Goal: Information Seeking & Learning: Check status

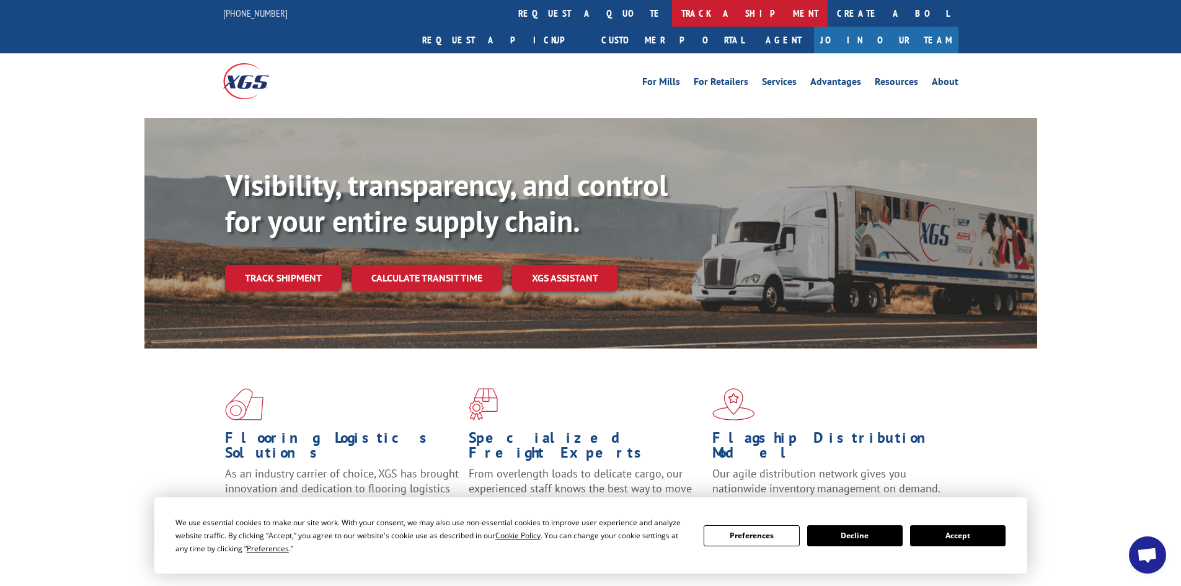
click at [672, 15] on link "track a shipment" at bounding box center [750, 13] width 156 height 27
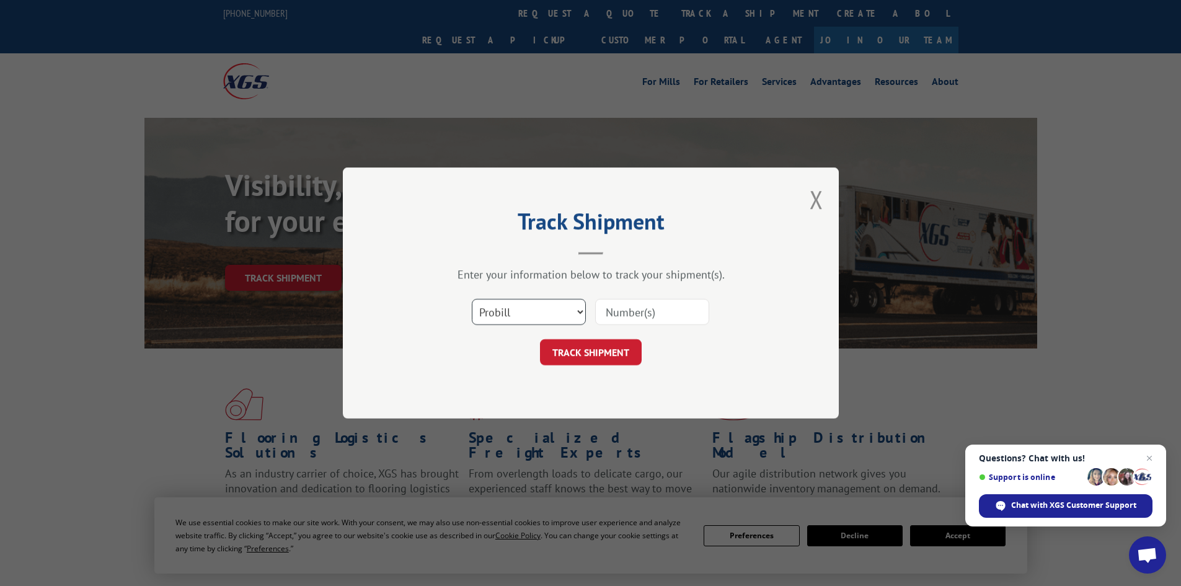
click at [579, 313] on select "Select category... Probill BOL PO" at bounding box center [529, 312] width 114 height 26
select select "bol"
click at [472, 299] on select "Select category... Probill BOL PO" at bounding box center [529, 312] width 114 height 26
click at [625, 317] on input at bounding box center [652, 312] width 114 height 26
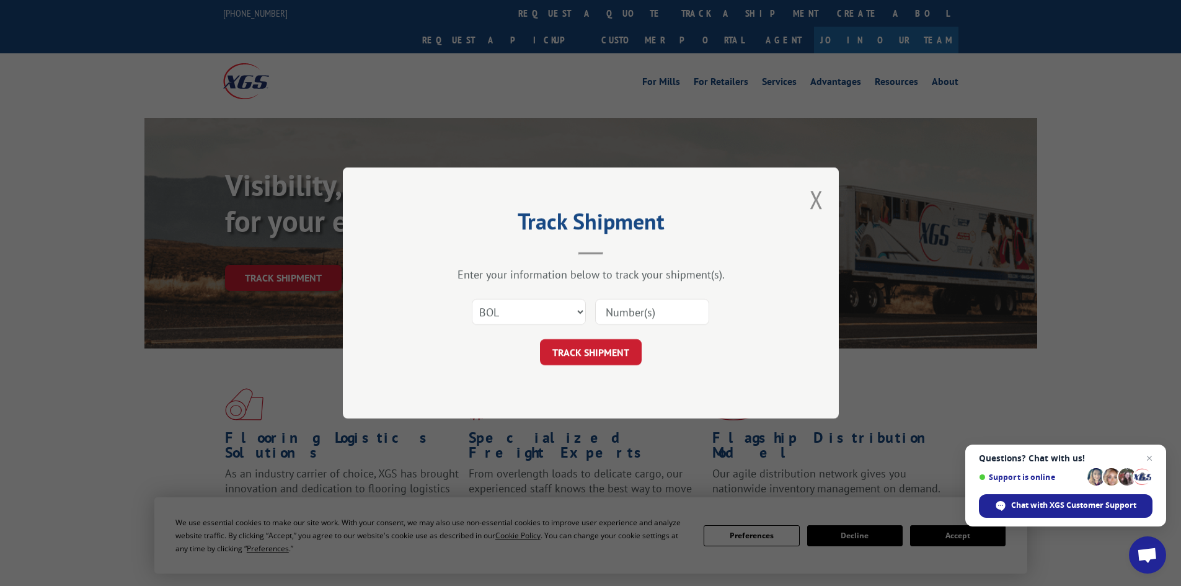
paste input "5362569"
type input "5362569"
click at [567, 355] on button "TRACK SHIPMENT" at bounding box center [591, 352] width 102 height 26
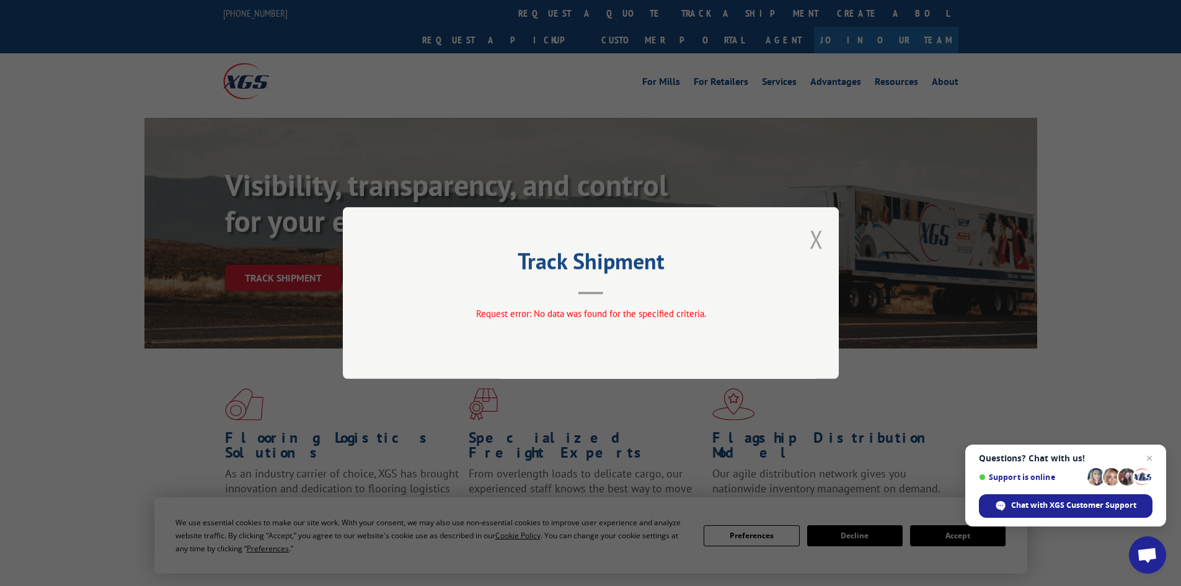
click at [813, 249] on button "Close modal" at bounding box center [817, 239] width 14 height 33
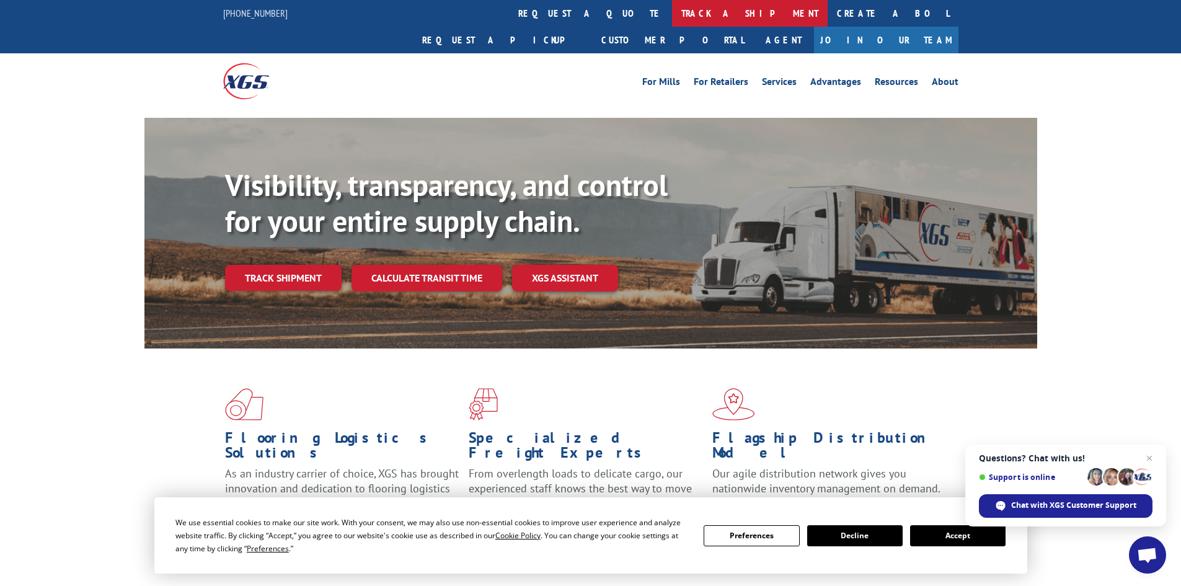
click at [672, 8] on link "track a shipment" at bounding box center [750, 13] width 156 height 27
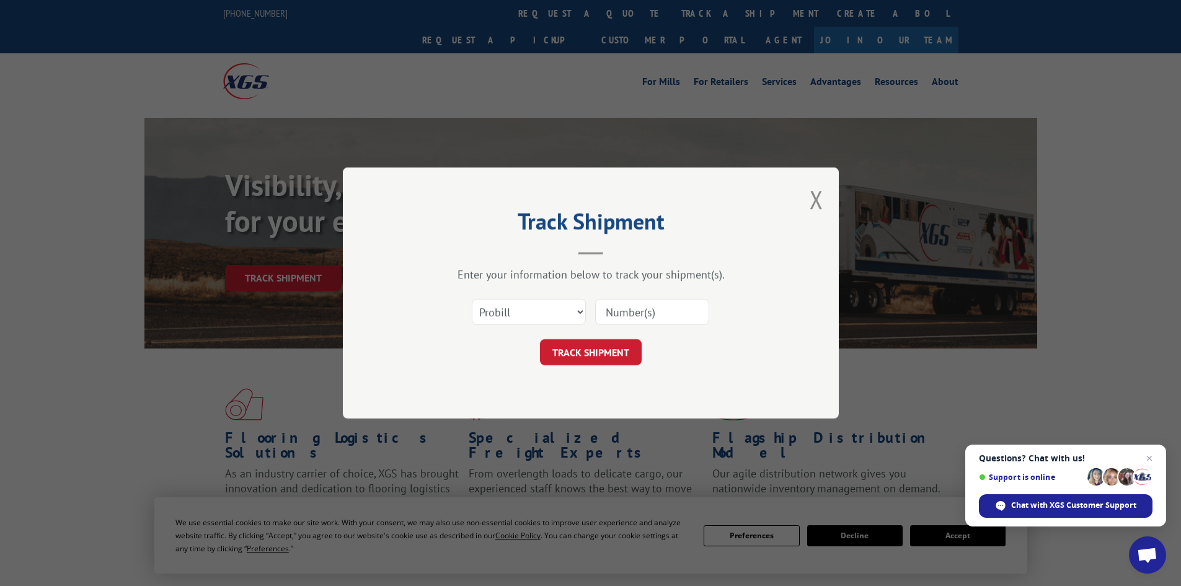
click at [661, 314] on input at bounding box center [652, 312] width 114 height 26
click at [643, 306] on input at bounding box center [652, 312] width 114 height 26
paste input "17522249"
type input "17522249"
click at [580, 361] on button "TRACK SHIPMENT" at bounding box center [591, 352] width 102 height 26
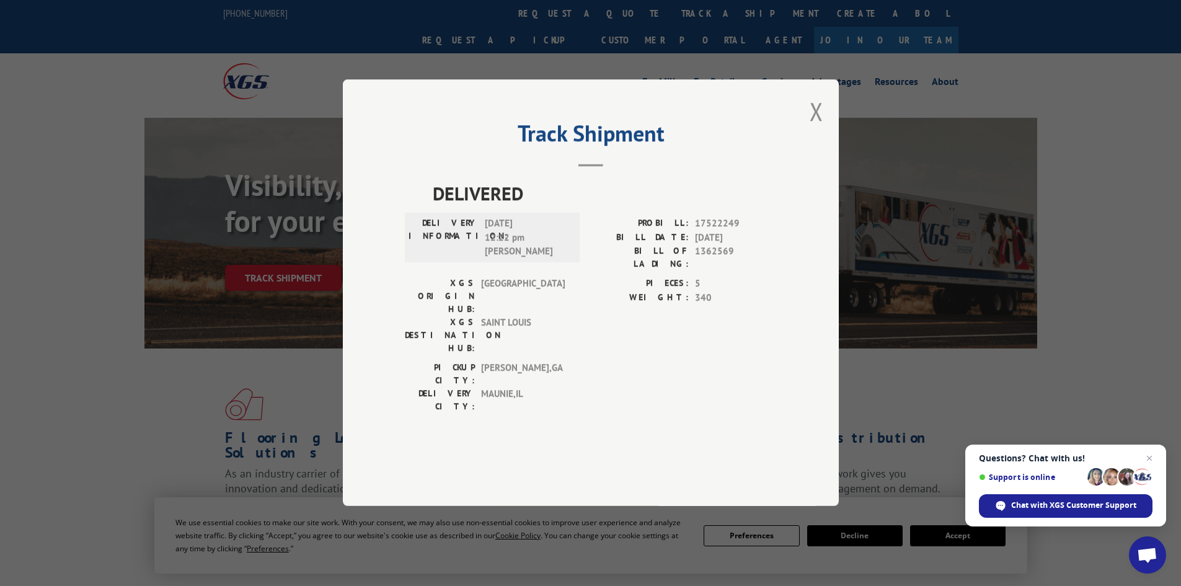
click at [817, 128] on button "Close modal" at bounding box center [817, 111] width 14 height 33
